Goal: Task Accomplishment & Management: Manage account settings

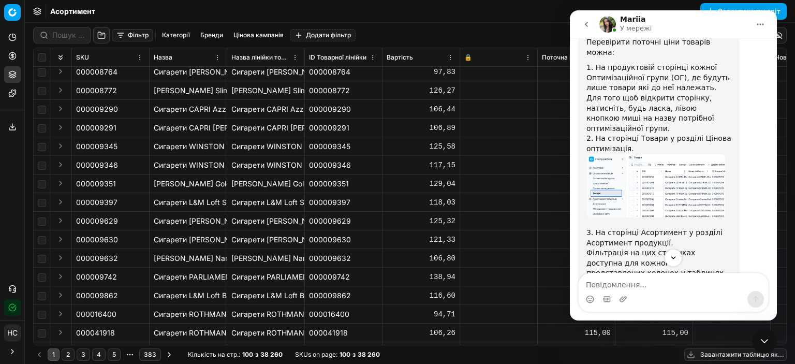
scroll to position [452, 0]
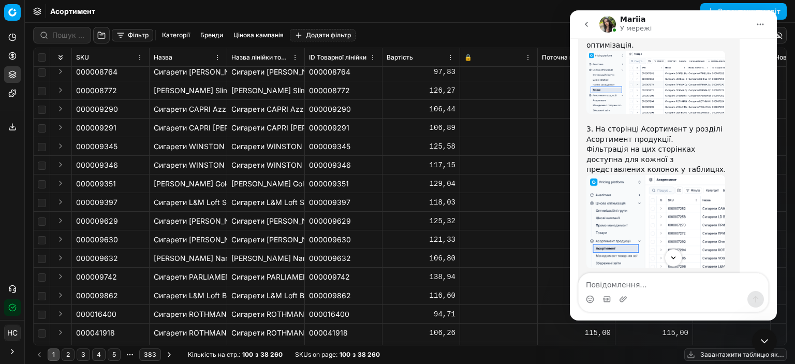
click at [675, 175] on img "Mariia каже…" at bounding box center [655, 221] width 139 height 93
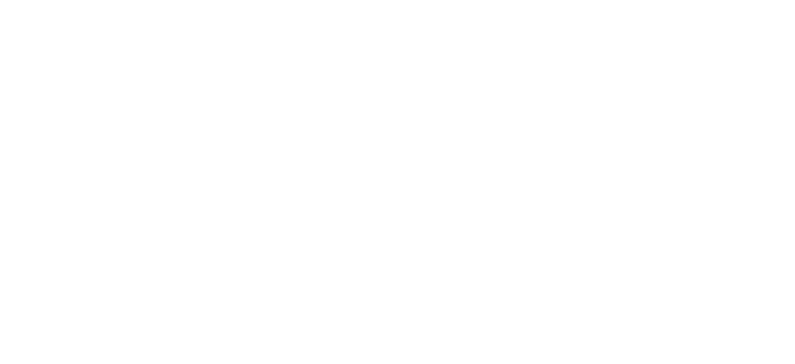
scroll to position [0, 0]
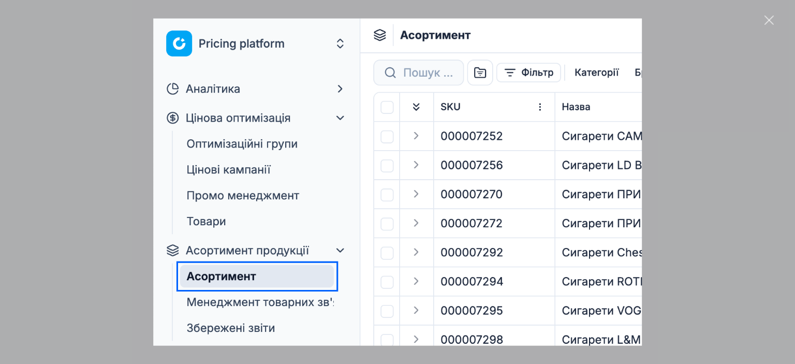
click at [715, 160] on div "Месенджер Intercom" at bounding box center [397, 182] width 795 height 364
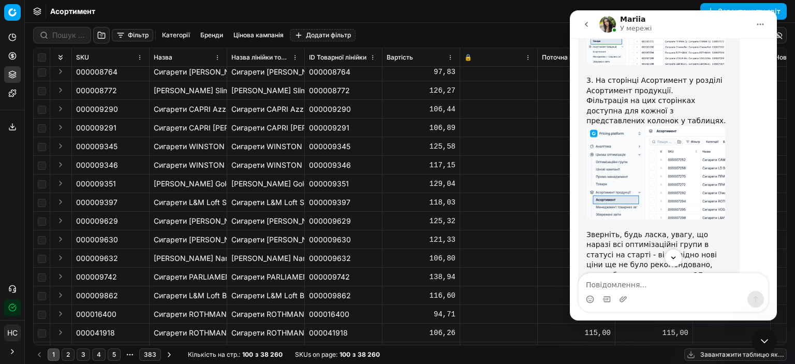
scroll to position [556, 0]
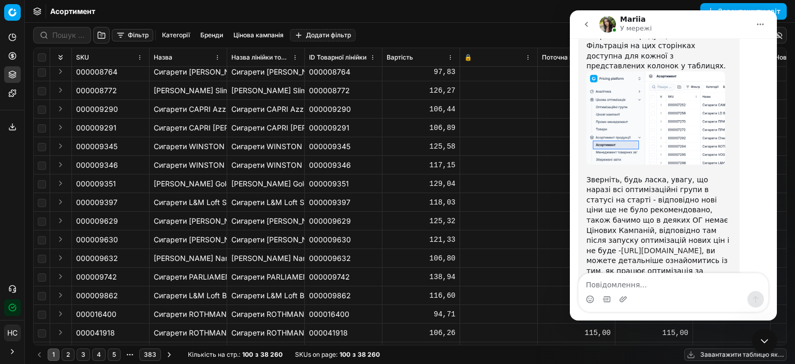
click at [637, 246] on link "[URL][DOMAIN_NAME]" at bounding box center [661, 250] width 81 height 8
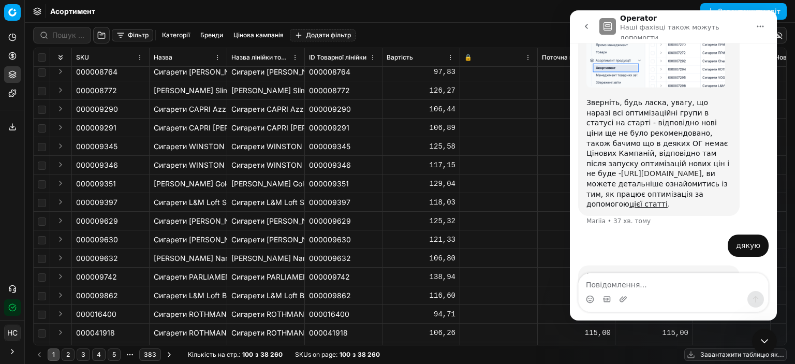
scroll to position [668, 0]
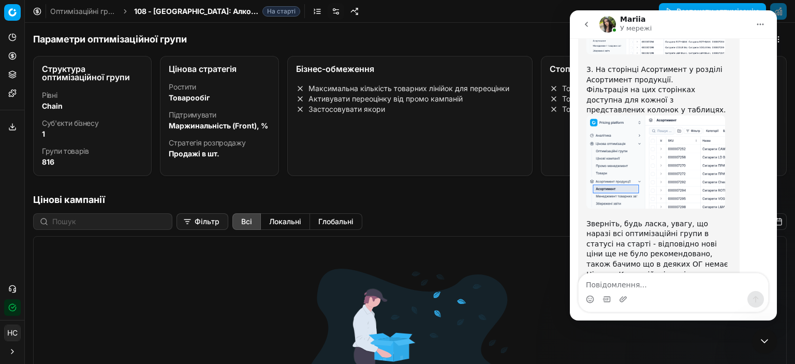
scroll to position [556, 0]
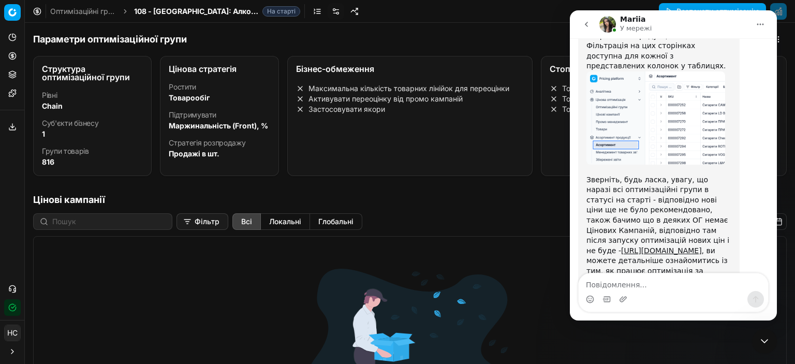
click at [606, 285] on textarea "Повідомлення..." at bounding box center [672, 282] width 189 height 18
type textarea "дякую"
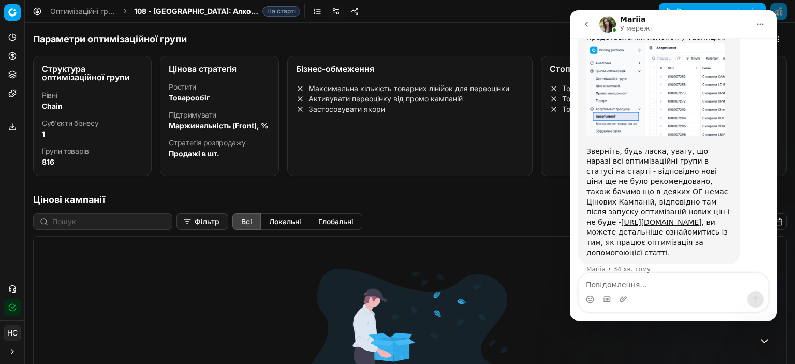
scroll to position [587, 0]
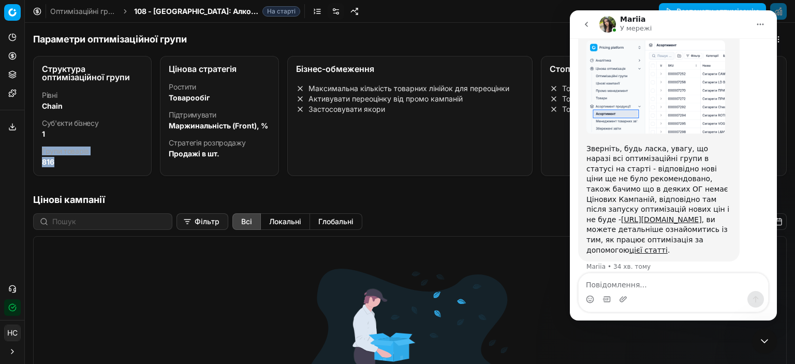
drag, startPoint x: 136, startPoint y: 147, endPoint x: 197, endPoint y: 184, distance: 70.8
click at [197, 184] on div "Параметри оптимізаційної групи Структура оптимізаційної групи Рівні Chain Суб'є…" at bounding box center [410, 111] width 770 height 161
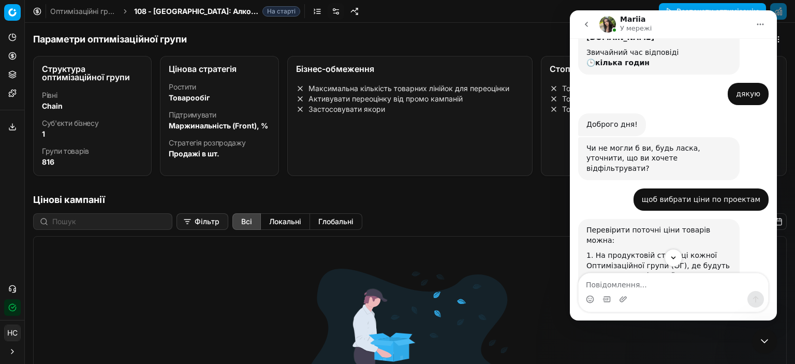
scroll to position [213, 0]
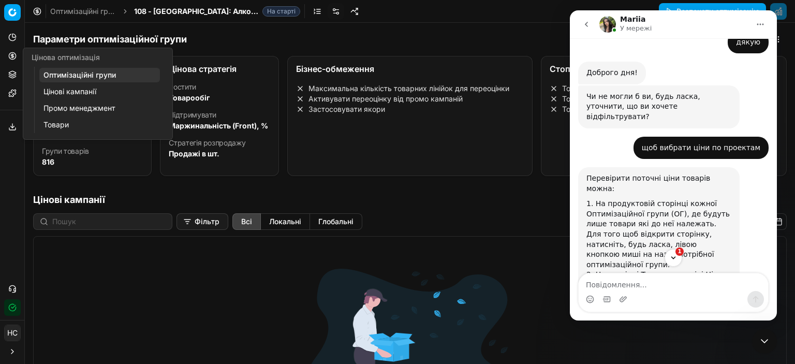
click at [48, 126] on link "Товари" at bounding box center [99, 124] width 121 height 14
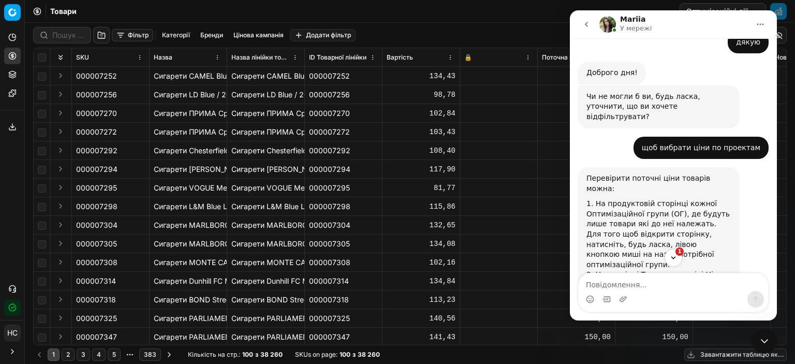
click at [247, 32] on button "Цінова кампанія" at bounding box center [258, 35] width 58 height 12
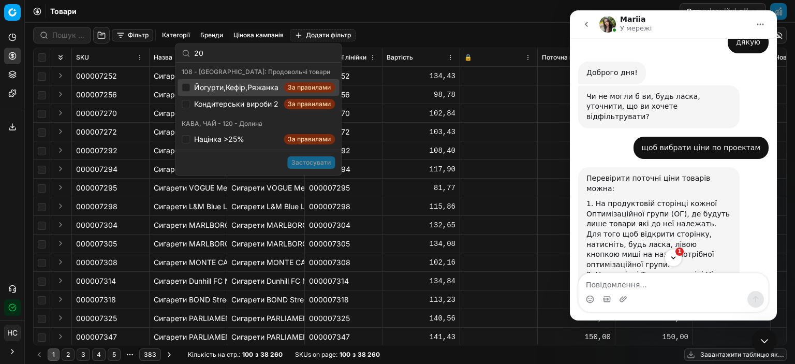
type input "2"
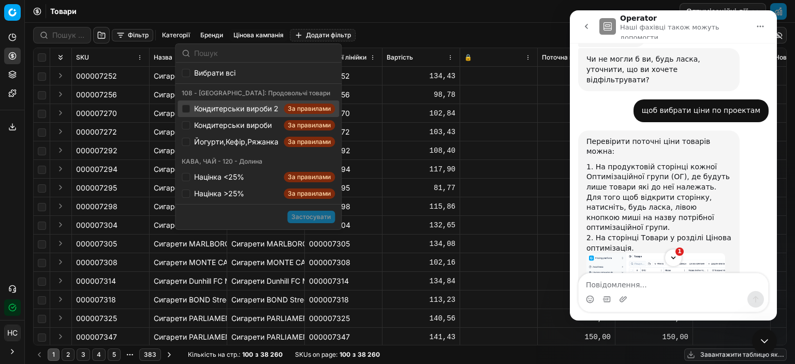
scroll to position [264, 0]
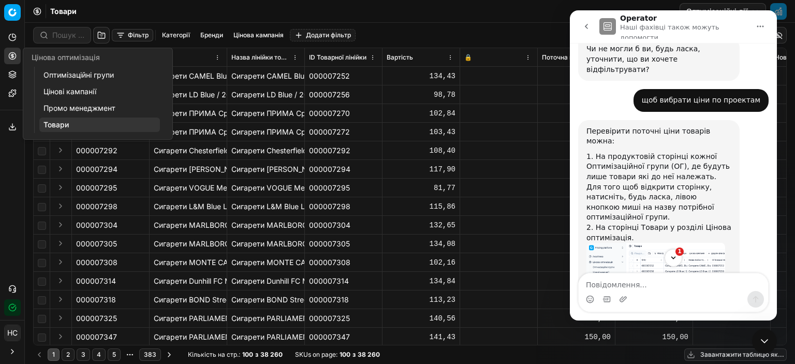
drag, startPoint x: 49, startPoint y: 124, endPoint x: 59, endPoint y: 108, distance: 19.8
click at [49, 124] on link "Товари" at bounding box center [99, 124] width 121 height 14
click at [63, 93] on link "Цінові кампанії" at bounding box center [99, 91] width 121 height 14
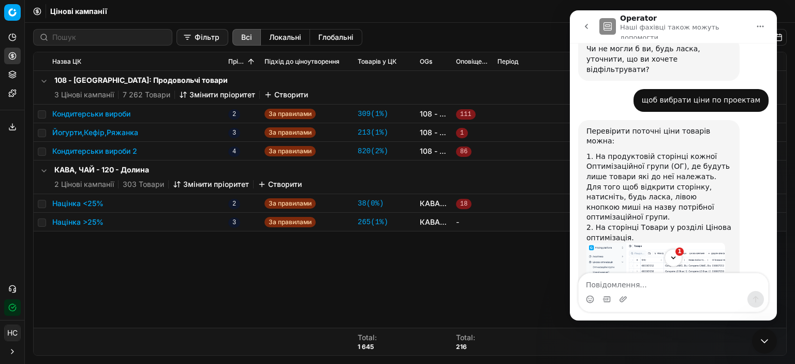
click at [466, 114] on span "111" at bounding box center [466, 114] width 20 height 10
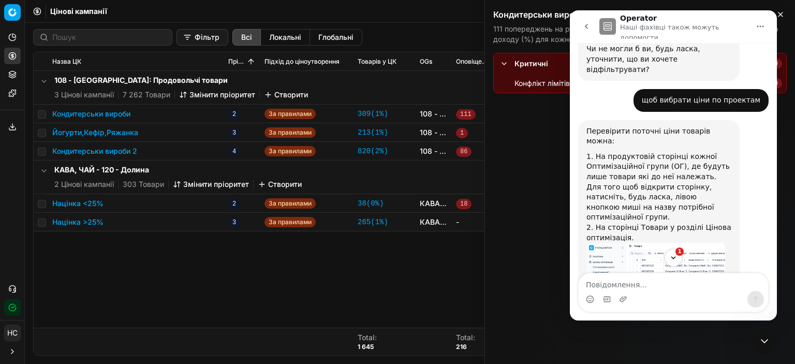
click at [478, 115] on td "111" at bounding box center [472, 114] width 41 height 19
drag, startPoint x: 439, startPoint y: 135, endPoint x: 464, endPoint y: 138, distance: 25.0
click at [439, 136] on link "108 - Івано-Франківськ: Продовольчі товари" at bounding box center [434, 132] width 28 height 10
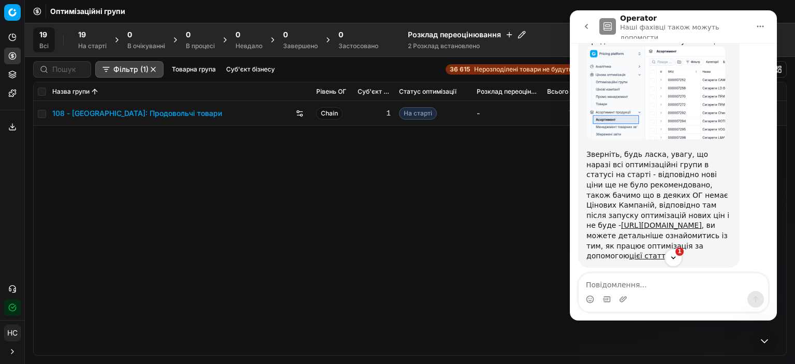
scroll to position [644, 0]
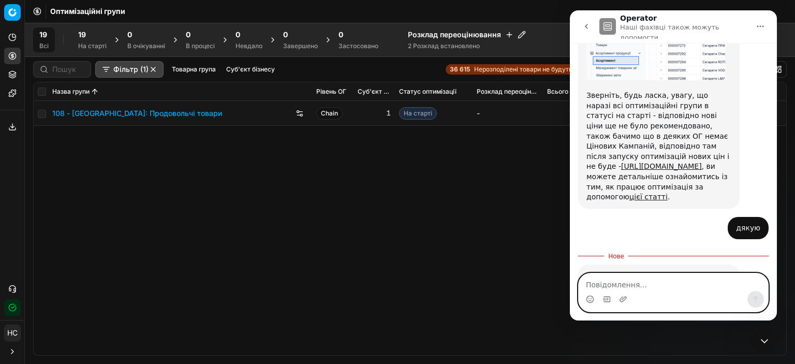
click at [610, 281] on textarea "Повідомлення..." at bounding box center [672, 282] width 189 height 18
type textarea "ок,Гарного дня"
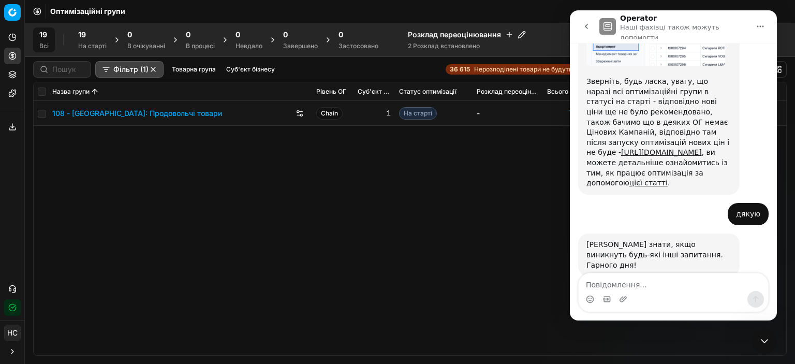
click at [488, 262] on div "108 - Івано-Франківськ: Продовольчі товари Chain 1 На старті - 7 262 6 118 - -" at bounding box center [410, 228] width 752 height 254
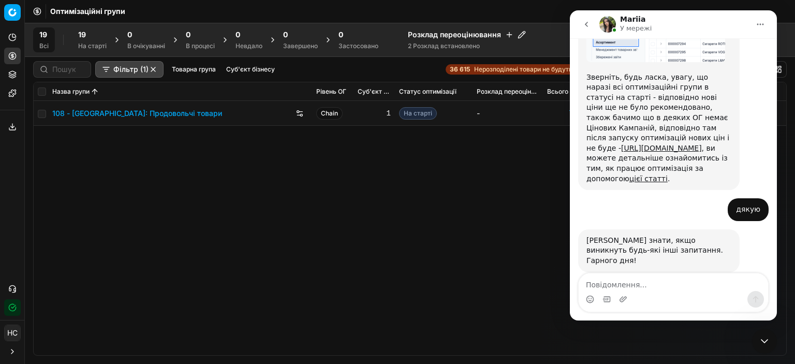
click at [431, 51] on div "19 Всі 19 На старті 0 В очікуванні 0 В процесі 0 Невдало 0 Завершено 0 Застосов…" at bounding box center [410, 40] width 770 height 34
click at [430, 46] on div "2 Розклад встановлено" at bounding box center [467, 46] width 118 height 8
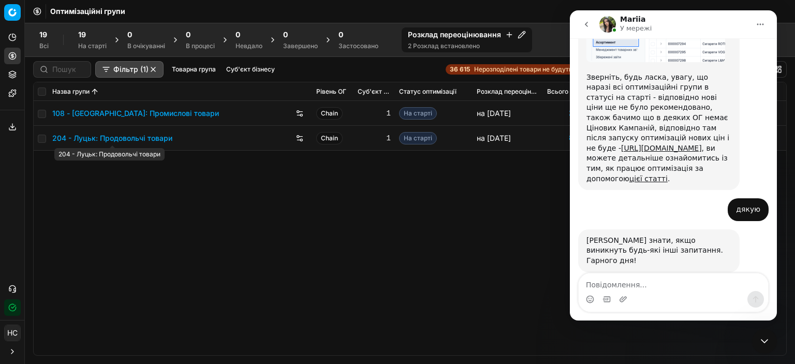
click at [158, 136] on link "204 - Луцьк: Продовольчі товари" at bounding box center [112, 138] width 120 height 10
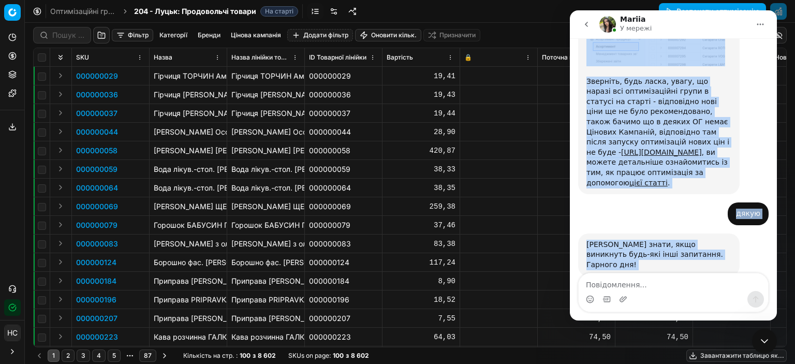
scroll to position [658, 0]
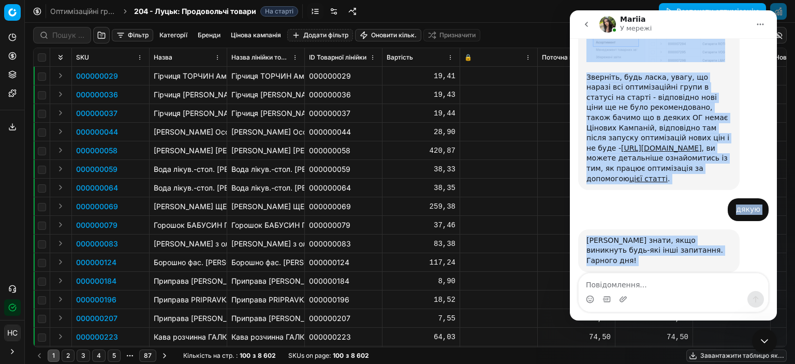
drag, startPoint x: 667, startPoint y: 24, endPoint x: 745, endPoint y: 382, distance: 366.3
click html "Mariia У мережі Hi Наталія, feel free to reach out to Customer Support Team if …"
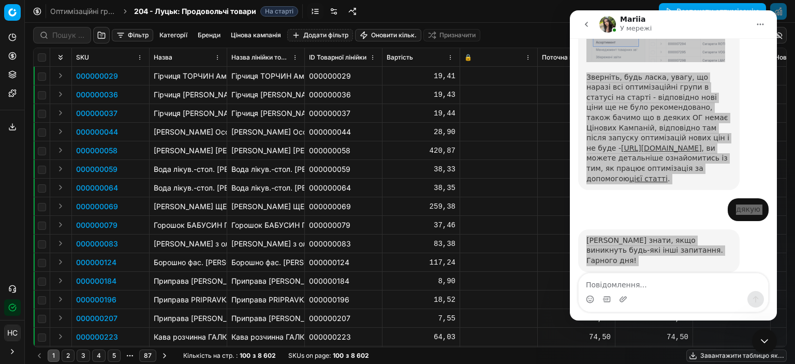
click at [535, 23] on div "Фільтр Категорії Бренди Цінова кампанія Додати фільтр Оновити кільк. Призначити" at bounding box center [409, 35] width 753 height 25
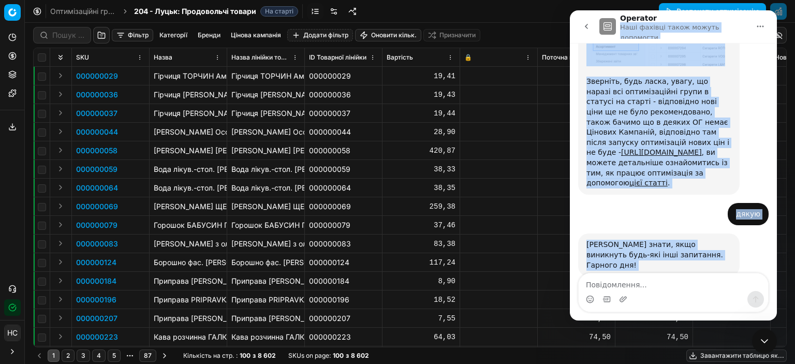
click at [584, 22] on icon "go back" at bounding box center [586, 26] width 8 height 8
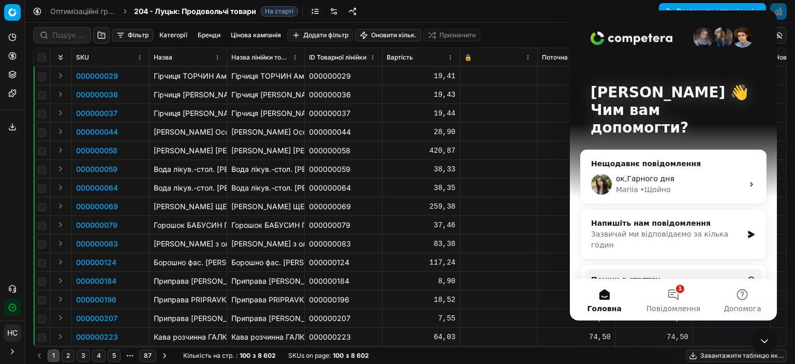
click at [516, 14] on div "Оптимізаційні групи 204 - Луцьк: Продовольчі товари На старті Розпочати оптиміз…" at bounding box center [410, 11] width 770 height 23
click at [524, 10] on div "Оптимізаційні групи 204 - Луцьк: Продовольчі товари На старті Розпочати оптиміз…" at bounding box center [410, 11] width 770 height 23
click at [679, 95] on p "Як Наталія 👋" at bounding box center [673, 93] width 166 height 18
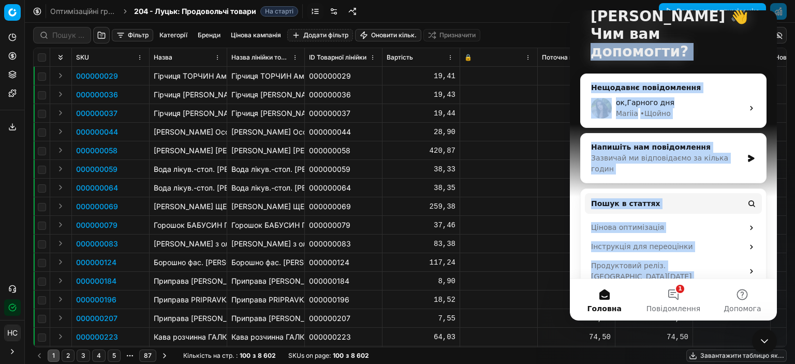
drag, startPoint x: 645, startPoint y: 111, endPoint x: 676, endPoint y: 267, distance: 159.2
click at [666, 276] on div "Як Наталія 👋 Чим вам допомогти? Нещодавнє повідомлення ок,Гарного дня Mariia • …" at bounding box center [673, 130] width 207 height 392
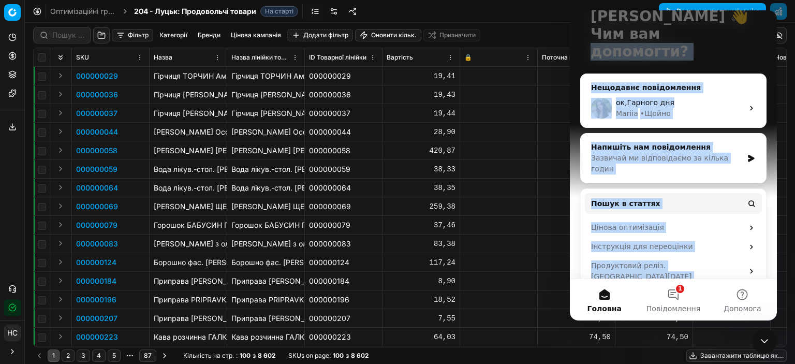
scroll to position [83, 0]
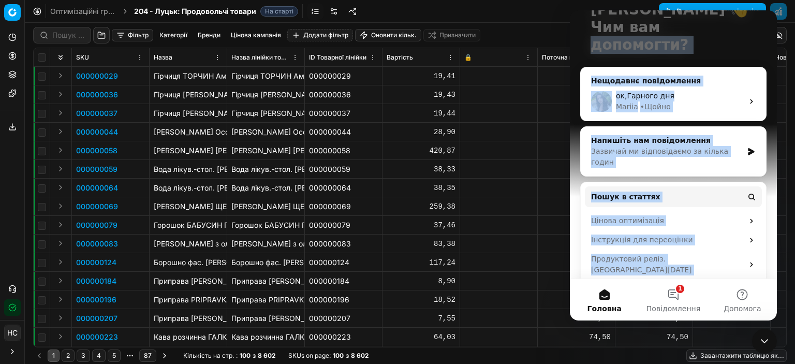
click at [606, 305] on span "Головна" at bounding box center [604, 308] width 34 height 7
click at [605, 293] on button "Головна" at bounding box center [604, 299] width 69 height 41
click at [602, 293] on button "Головна" at bounding box center [604, 299] width 69 height 41
drag, startPoint x: 602, startPoint y: 293, endPoint x: 611, endPoint y: 293, distance: 9.3
click at [603, 293] on button "Головна" at bounding box center [604, 299] width 69 height 41
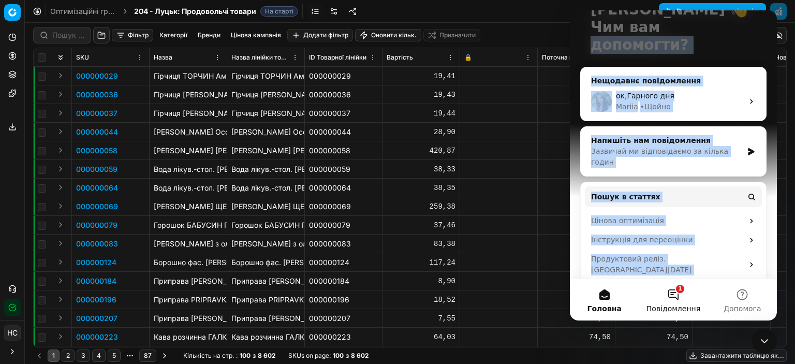
click at [668, 291] on button "1 Повідомлення" at bounding box center [672, 299] width 69 height 41
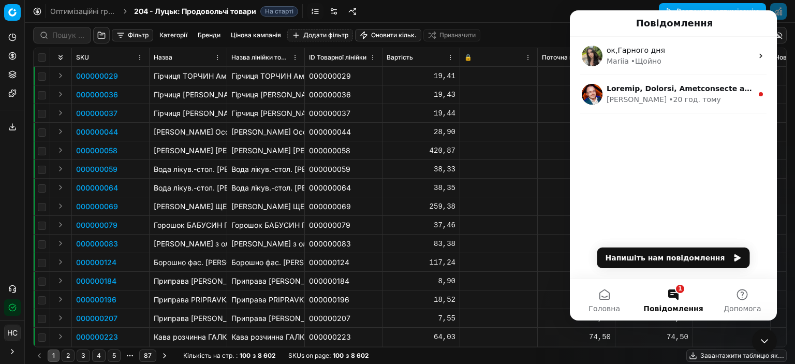
click at [677, 294] on button "1 Повідомлення" at bounding box center [672, 299] width 69 height 41
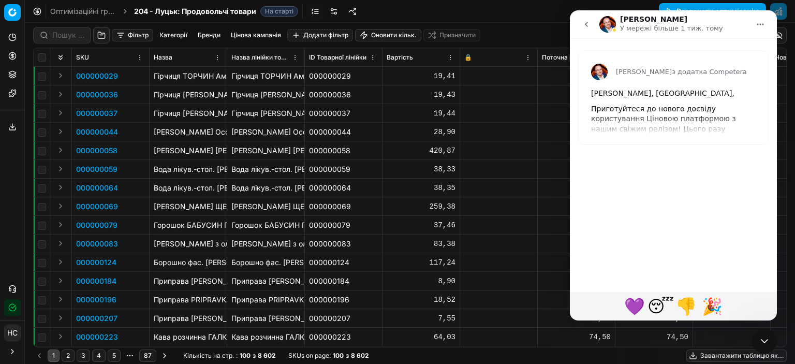
click at [683, 144] on div "Dmitriy з додатка Competera Вітаємо, Наталія, Приготуйтеся до нового досвіду ко…" at bounding box center [672, 97] width 189 height 93
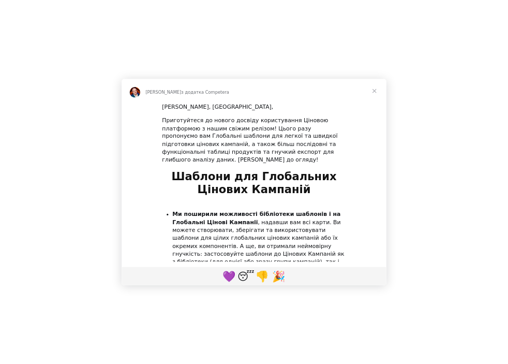
scroll to position [0, 0]
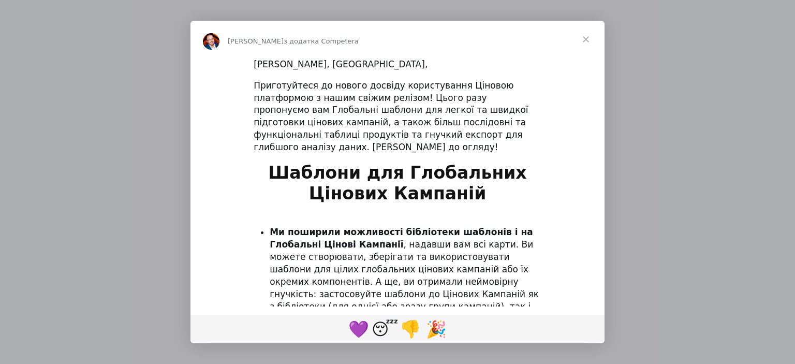
click at [585, 39] on span "Закрити" at bounding box center [585, 39] width 37 height 37
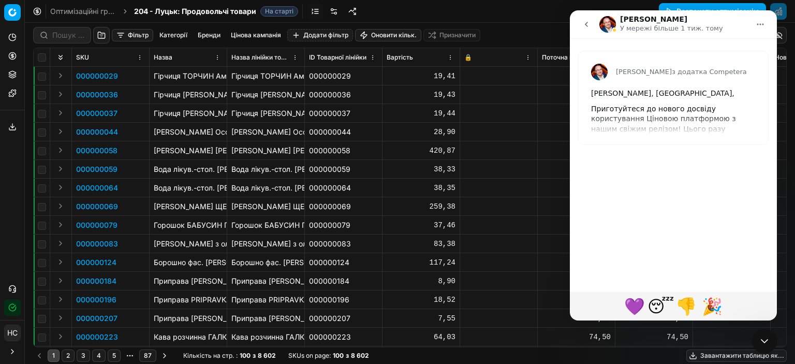
click at [586, 25] on icon "go back" at bounding box center [586, 24] width 8 height 8
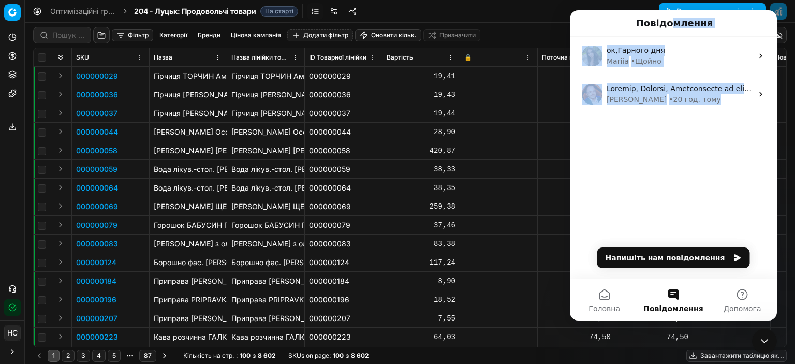
drag, startPoint x: 670, startPoint y: 25, endPoint x: 687, endPoint y: 242, distance: 217.4
click at [681, 250] on main "Повідомлення ок,Гарного дня Mariia • Щойно Dmitriy • 20 год. тому Головна Повід…" at bounding box center [673, 165] width 207 height 310
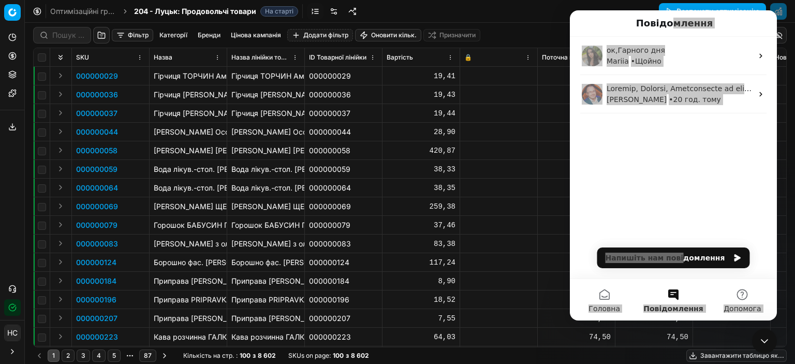
click at [556, 318] on div "9,50" at bounding box center [576, 318] width 69 height 10
click at [558, 316] on input "9.5" at bounding box center [576, 318] width 69 height 17
drag, startPoint x: 544, startPoint y: 159, endPoint x: 563, endPoint y: 108, distance: 54.7
click at [544, 156] on td "499,00" at bounding box center [577, 150] width 78 height 19
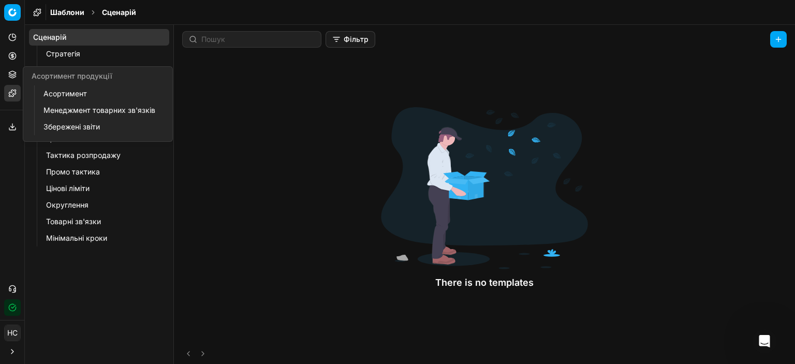
click at [12, 73] on icon at bounding box center [12, 74] width 8 height 8
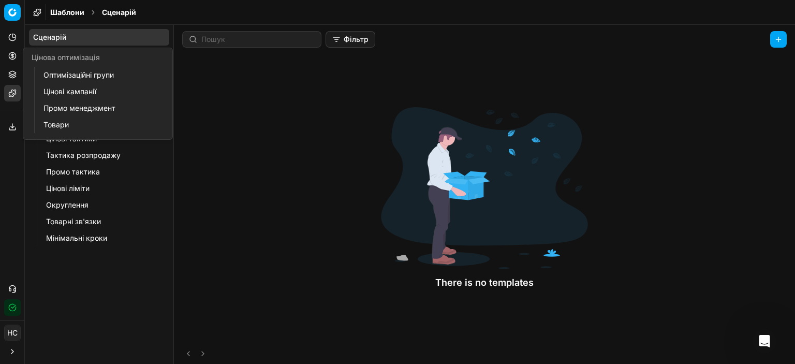
click at [16, 53] on icon at bounding box center [12, 56] width 8 height 8
click at [55, 122] on link "Товари" at bounding box center [99, 124] width 121 height 14
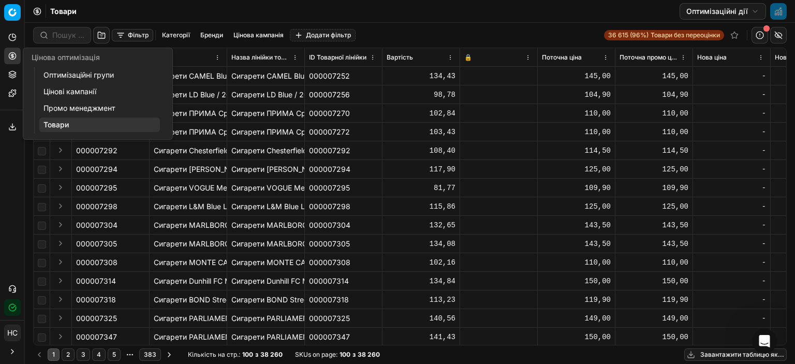
click at [80, 90] on link "Цінові кампанії" at bounding box center [99, 91] width 121 height 14
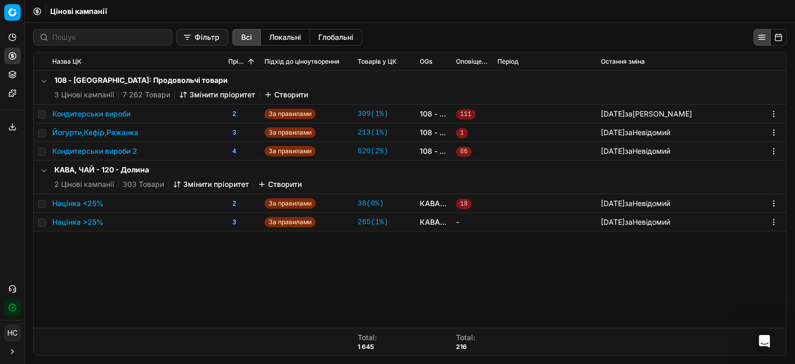
click at [118, 281] on div "108 - Івано-Франківськ: Продовольчі товари 3 Цінові кампанії 7 262 Товари Зміни…" at bounding box center [410, 199] width 752 height 257
click at [278, 38] on button "Локальні" at bounding box center [285, 37] width 49 height 17
click at [312, 38] on button "Глобальні" at bounding box center [336, 37] width 52 height 17
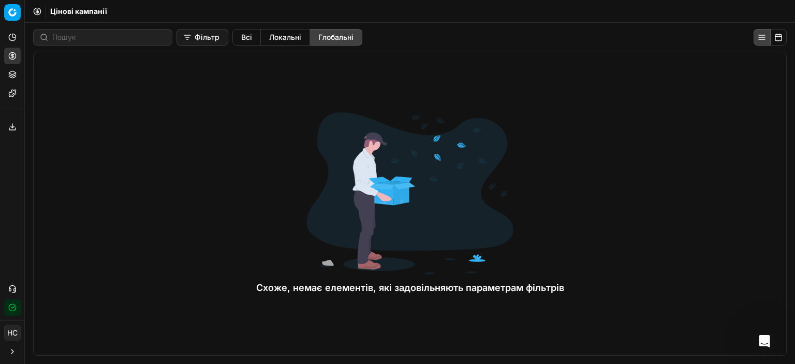
click at [281, 38] on button "Локальні" at bounding box center [285, 37] width 49 height 17
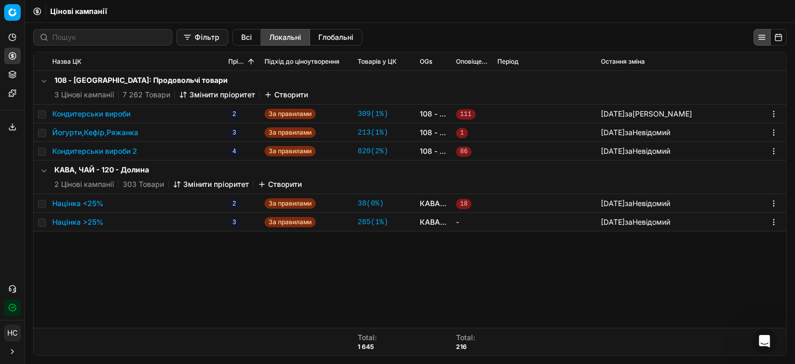
click at [176, 39] on button "Фільтр" at bounding box center [202, 37] width 52 height 17
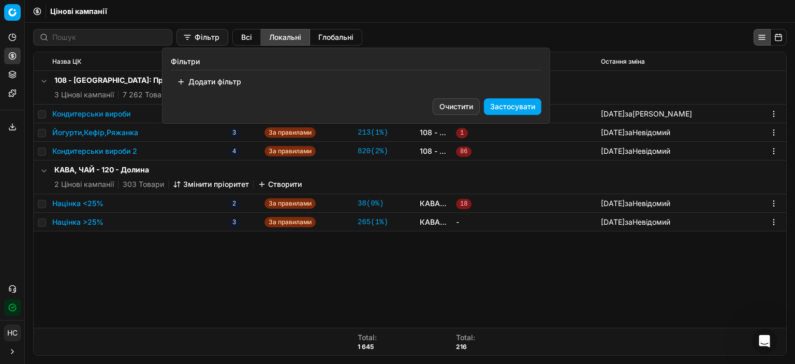
drag, startPoint x: 435, startPoint y: 6, endPoint x: 329, endPoint y: 16, distance: 106.0
click at [436, 7] on html "Pricing platform Аналітика Цінова оптимізація Асортимент продукції Шаблони Серв…" at bounding box center [397, 182] width 795 height 364
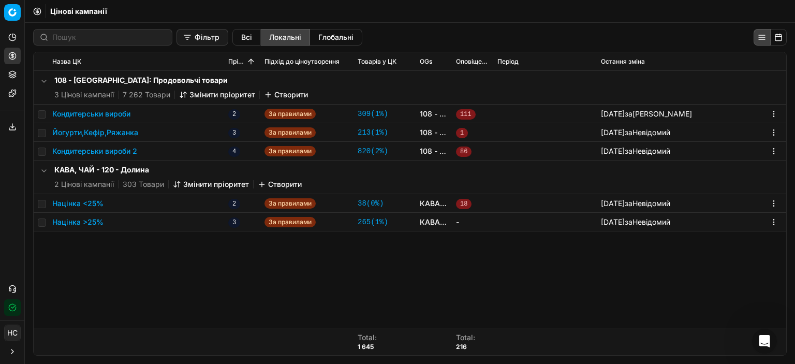
drag, startPoint x: 643, startPoint y: 78, endPoint x: 370, endPoint y: 273, distance: 335.2
click at [389, 273] on div "108 - Івано-Франківськ: Продовольчі товари 3 Цінові кампанії 7 262 Товари Зміни…" at bounding box center [410, 199] width 752 height 257
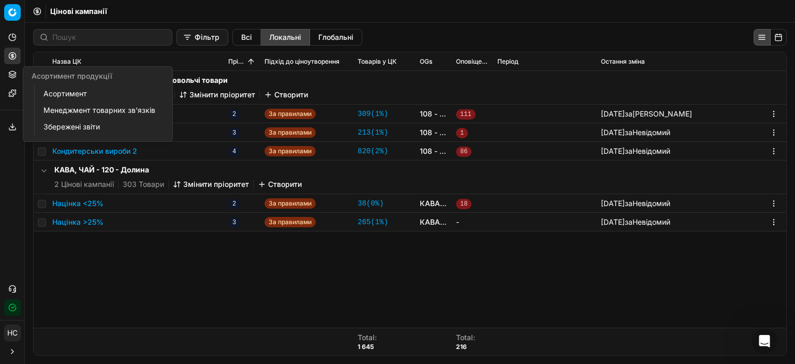
click at [8, 76] on button "Асортимент продукції" at bounding box center [12, 74] width 17 height 17
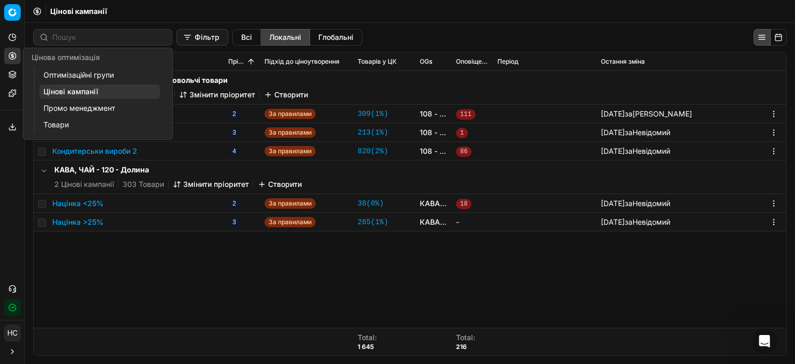
click at [48, 125] on link "Товари" at bounding box center [99, 124] width 121 height 14
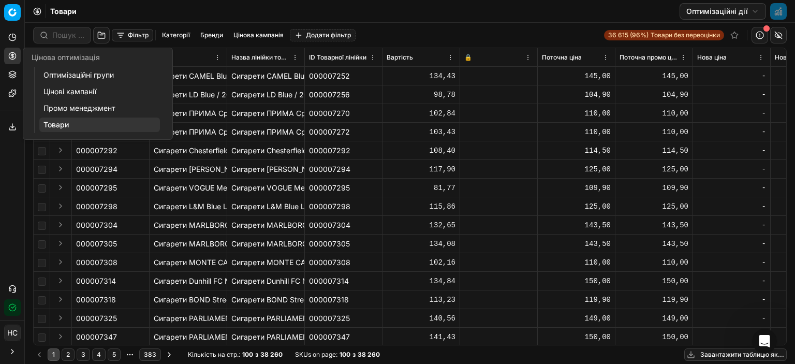
click at [61, 77] on link "Оптимізаційні групи" at bounding box center [99, 75] width 121 height 14
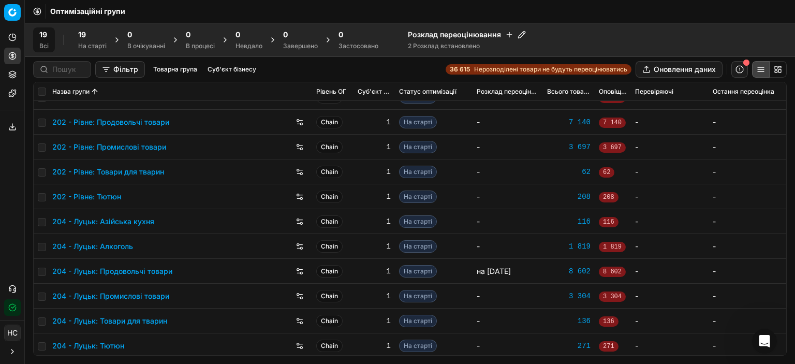
scroll to position [217, 0]
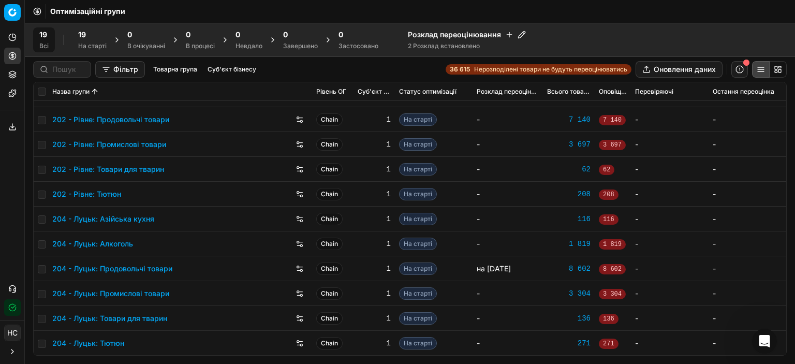
click at [131, 218] on link "204 - Луцьк: Азійська кухня" at bounding box center [103, 219] width 102 height 10
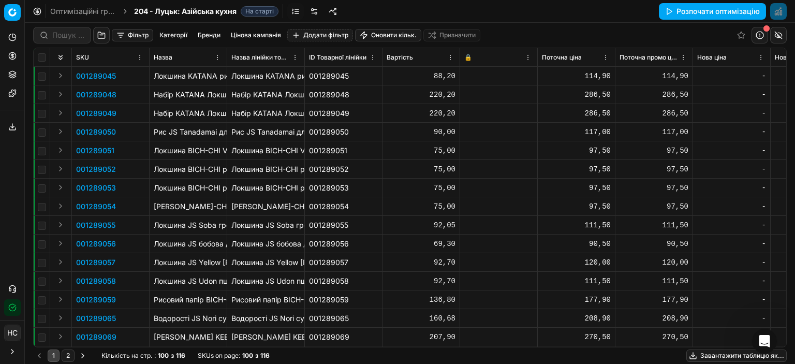
scroll to position [1590, 0]
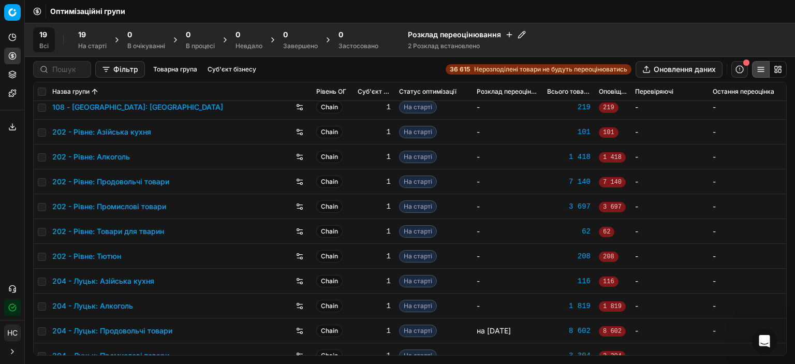
scroll to position [207, 0]
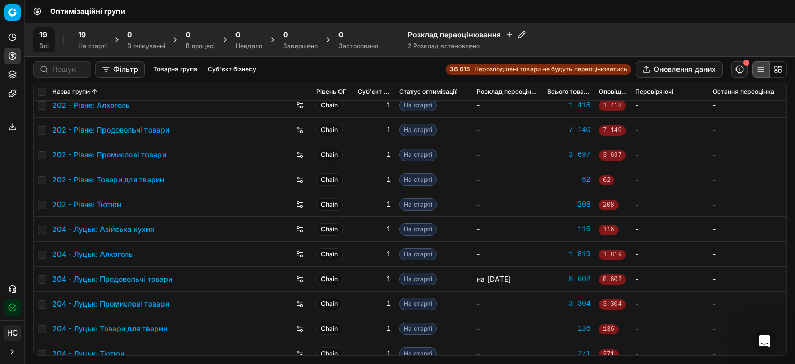
click at [411, 277] on span "На старті" at bounding box center [418, 279] width 38 height 12
click at [631, 278] on td "-" at bounding box center [670, 278] width 78 height 25
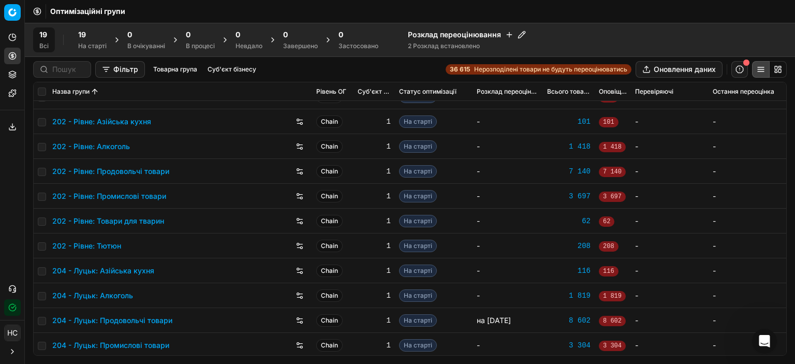
scroll to position [217, 0]
